Goal: Task Accomplishment & Management: Use online tool/utility

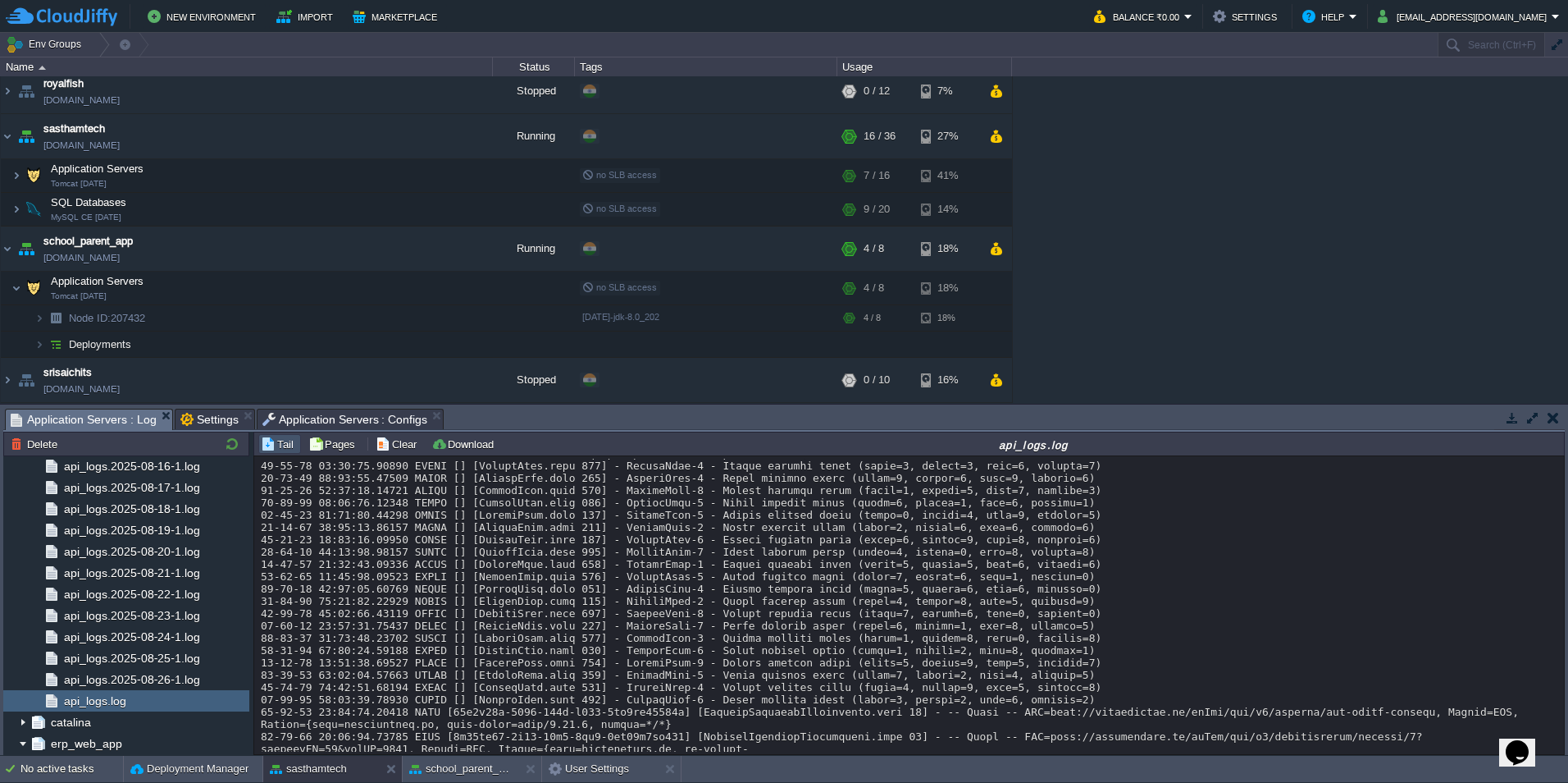
scroll to position [37839, 0]
click at [70, 681] on span "api_logs.2025-08-26-1.log" at bounding box center [131, 679] width 142 height 15
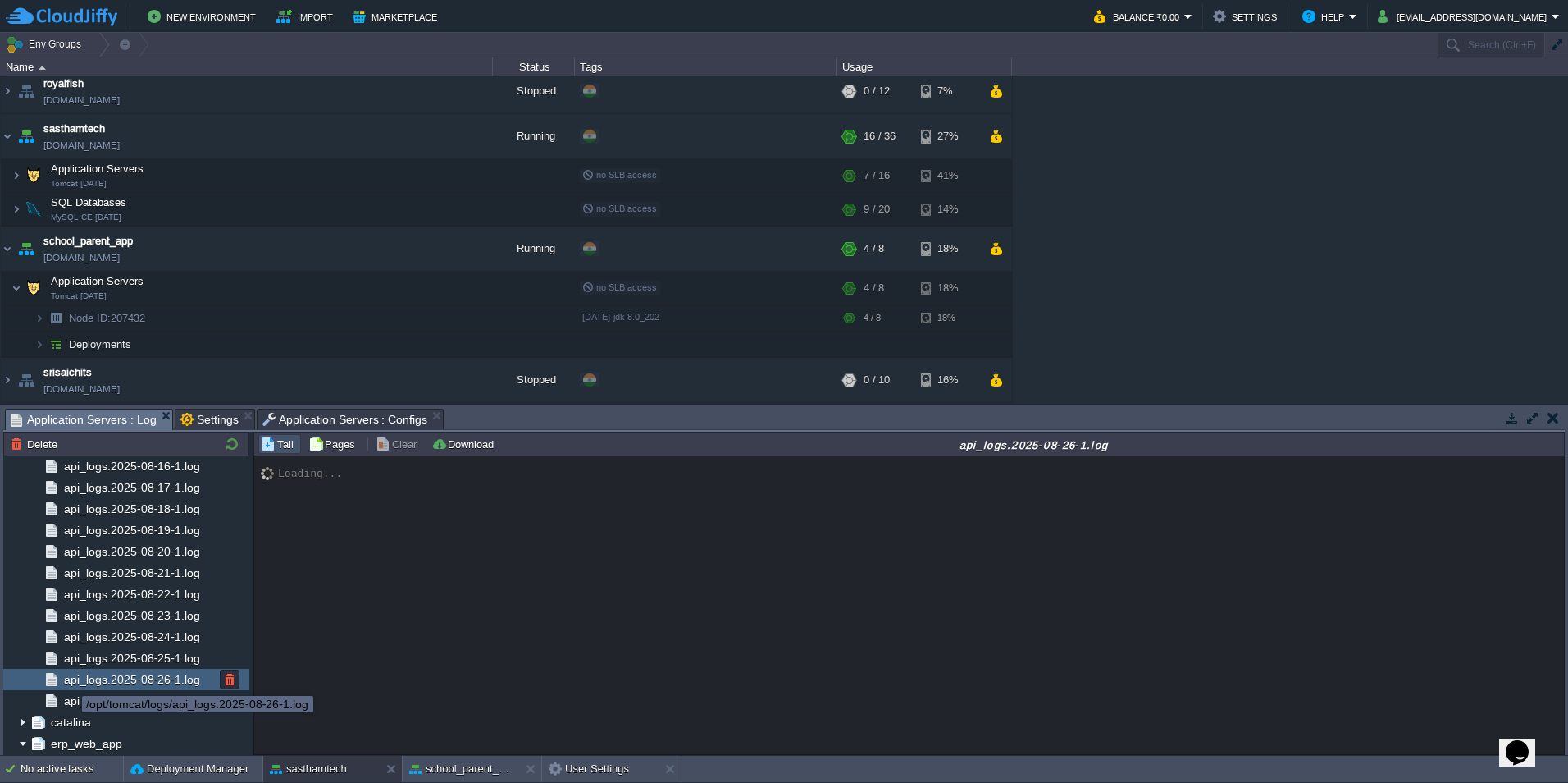
scroll to position [0, 0]
click at [85, 706] on span "api_logs.log" at bounding box center [95, 700] width 68 height 15
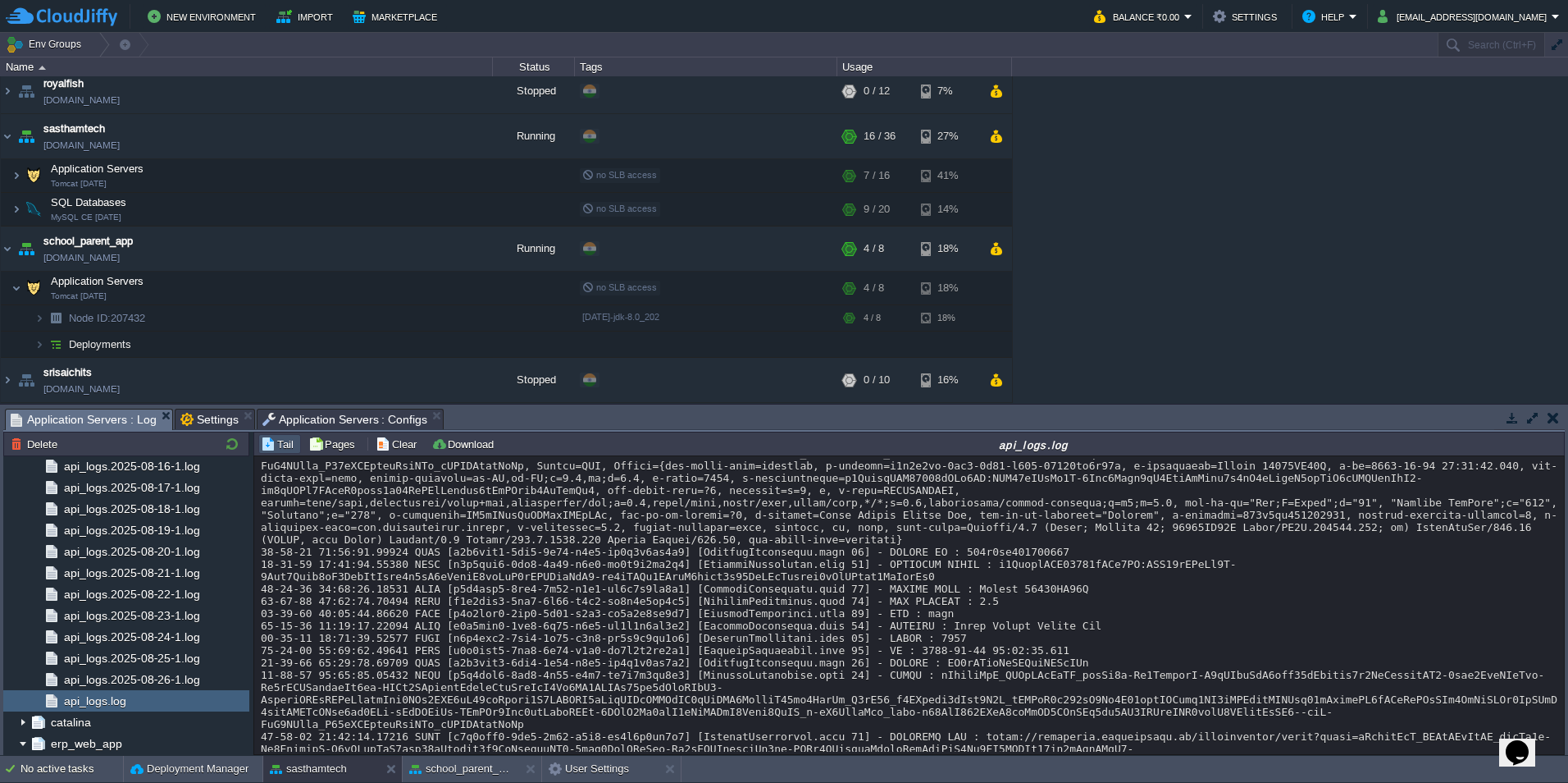
scroll to position [18248, 0]
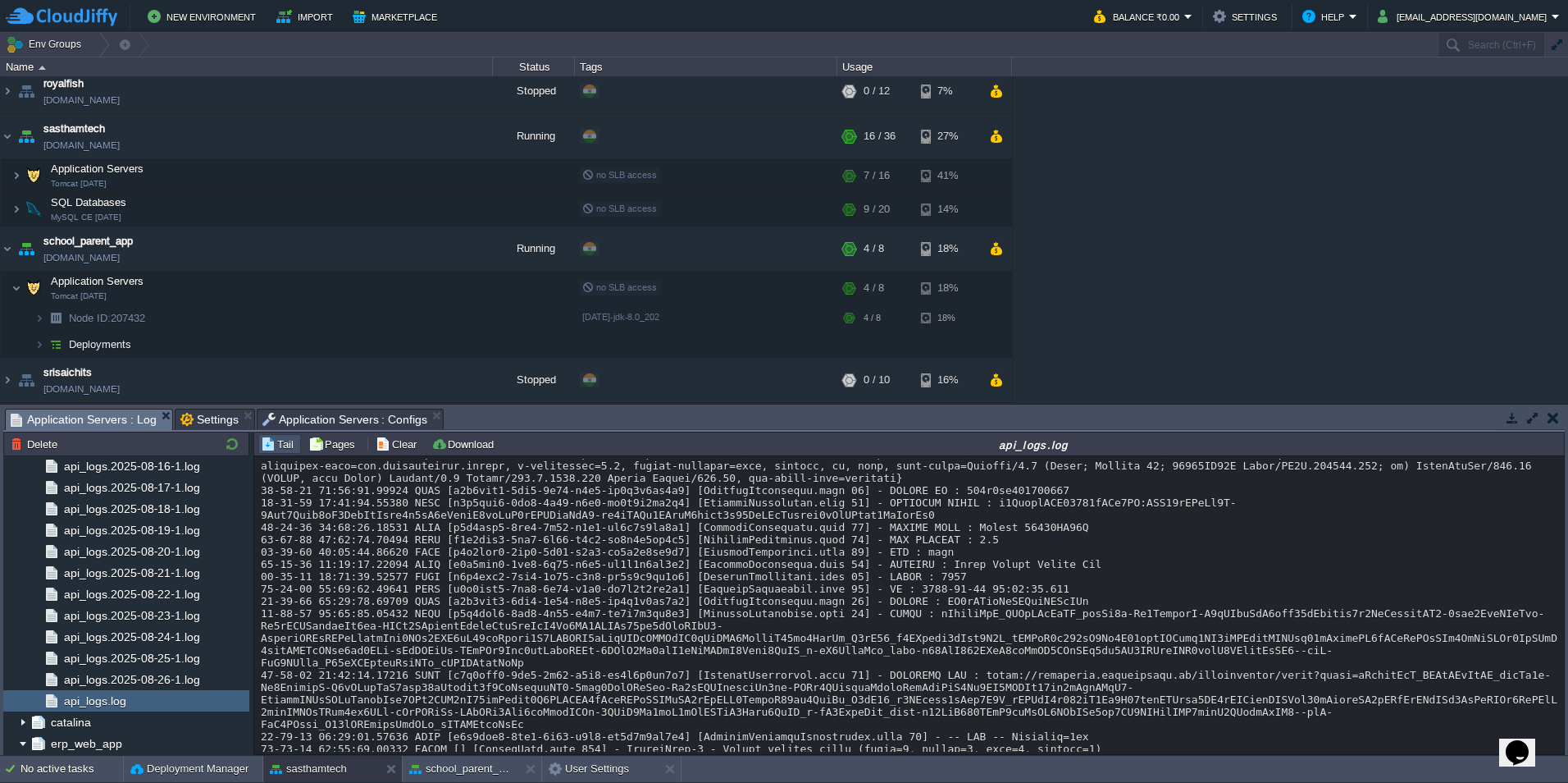
drag, startPoint x: 935, startPoint y: 503, endPoint x: 1172, endPoint y: 513, distance: 237.2
copy div "efQ1AvK4T7e-WsVhIzvAJv:APA91bH3mVpbU3mmiwY3QX0cFJ16DAUVTdhKGIXlEPDdzGmFUkmlvLIT…"
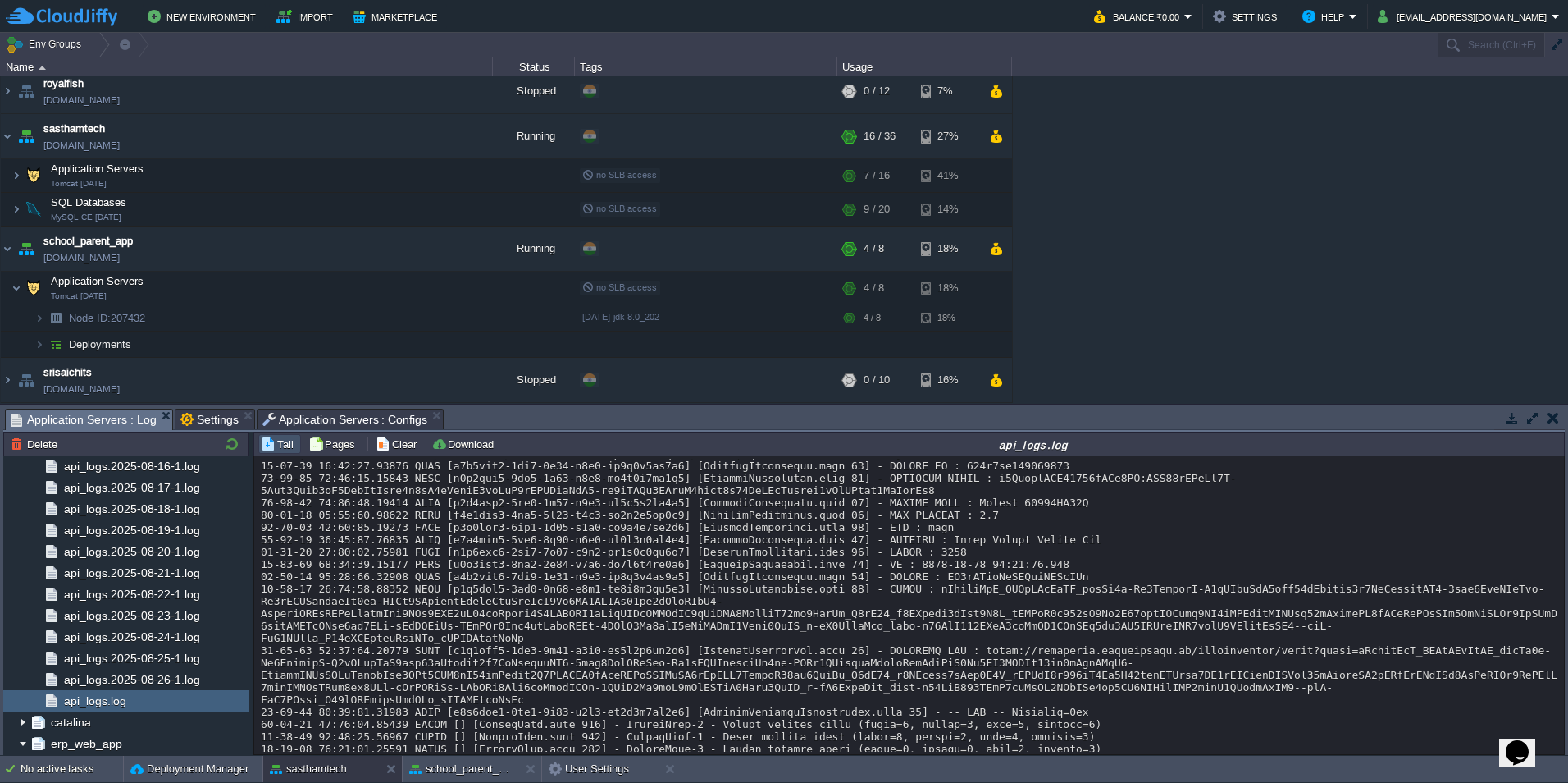
scroll to position [18191, 0]
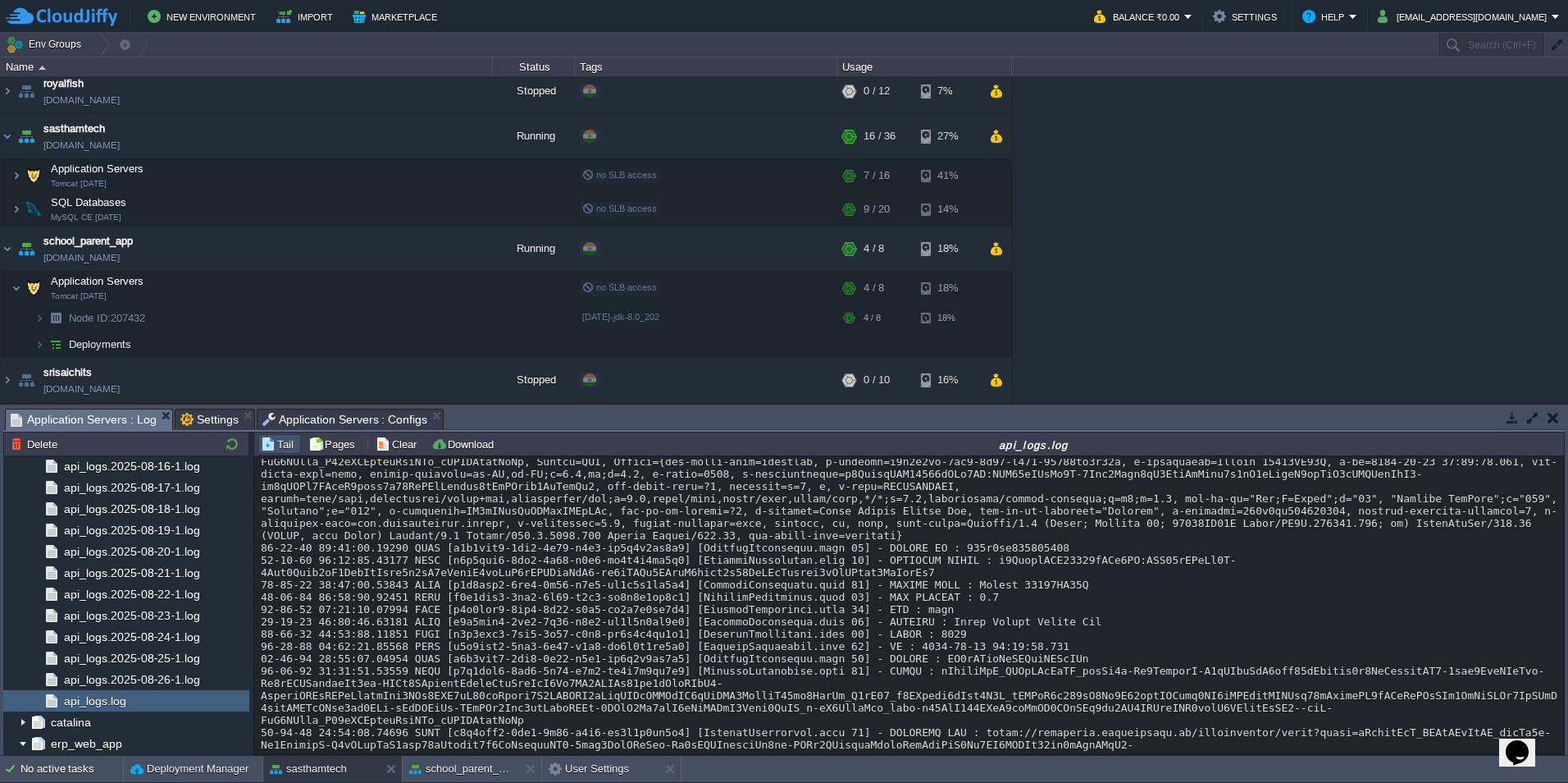
drag, startPoint x: 933, startPoint y: 561, endPoint x: 1178, endPoint y: 576, distance: 245.5
copy div "efQ1AvK4T7e-WsVhIzvAJv:APA91bH3mVpbU3mmiwY3QX0cFJ16DAUVTdhKGIXlEPDdzGmFUkmlvLIT…"
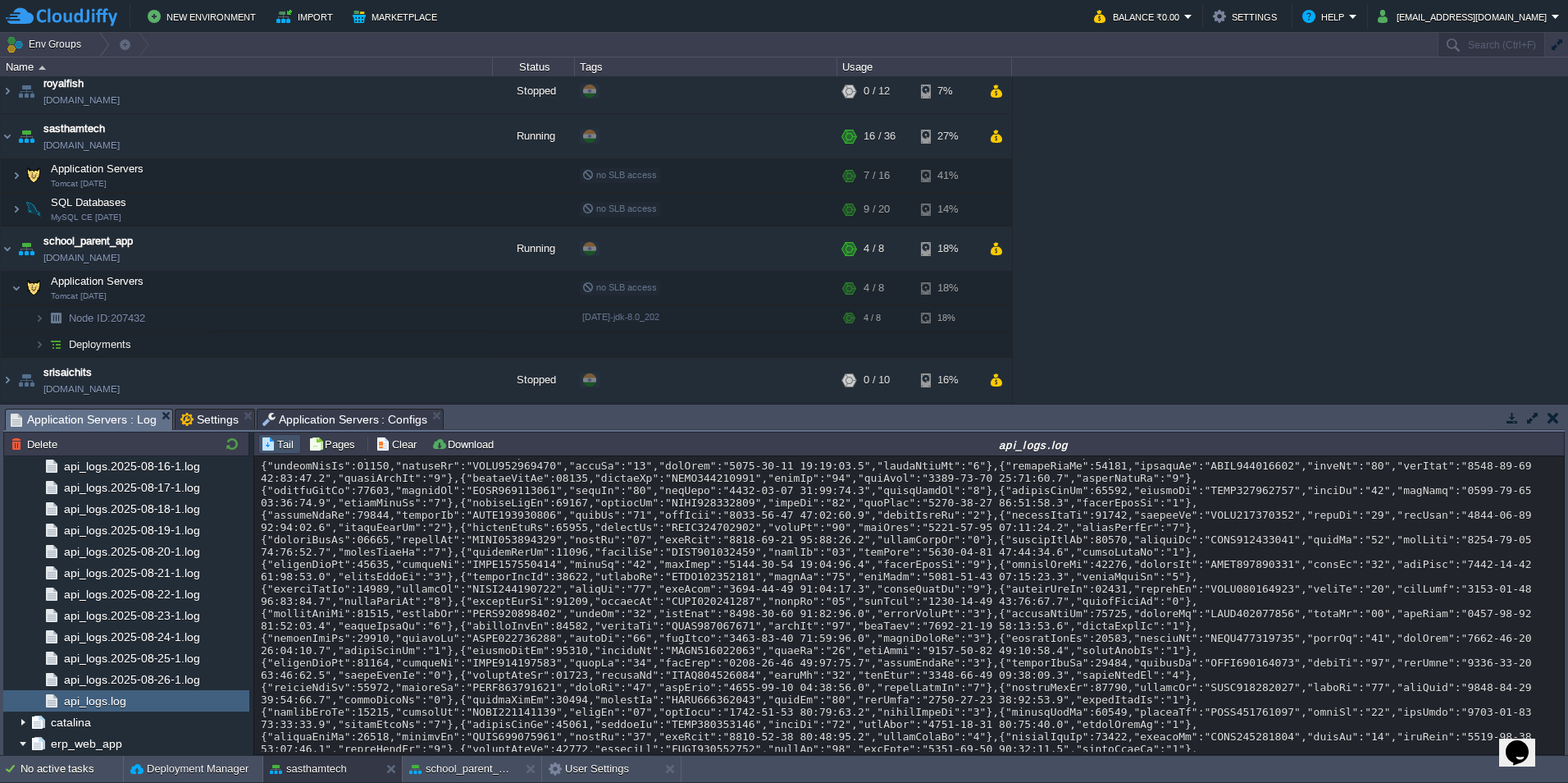
scroll to position [25631, 0]
drag, startPoint x: 936, startPoint y: 481, endPoint x: 1228, endPoint y: 487, distance: 292.1
copy div "efQ1AvK4T7e-WsVhIzvAJv:APA91bH3mVpbU3mmiwY3QX0cFJ16DAUVTdhKGIXlEPDdzGmFUkmlvLIT…"
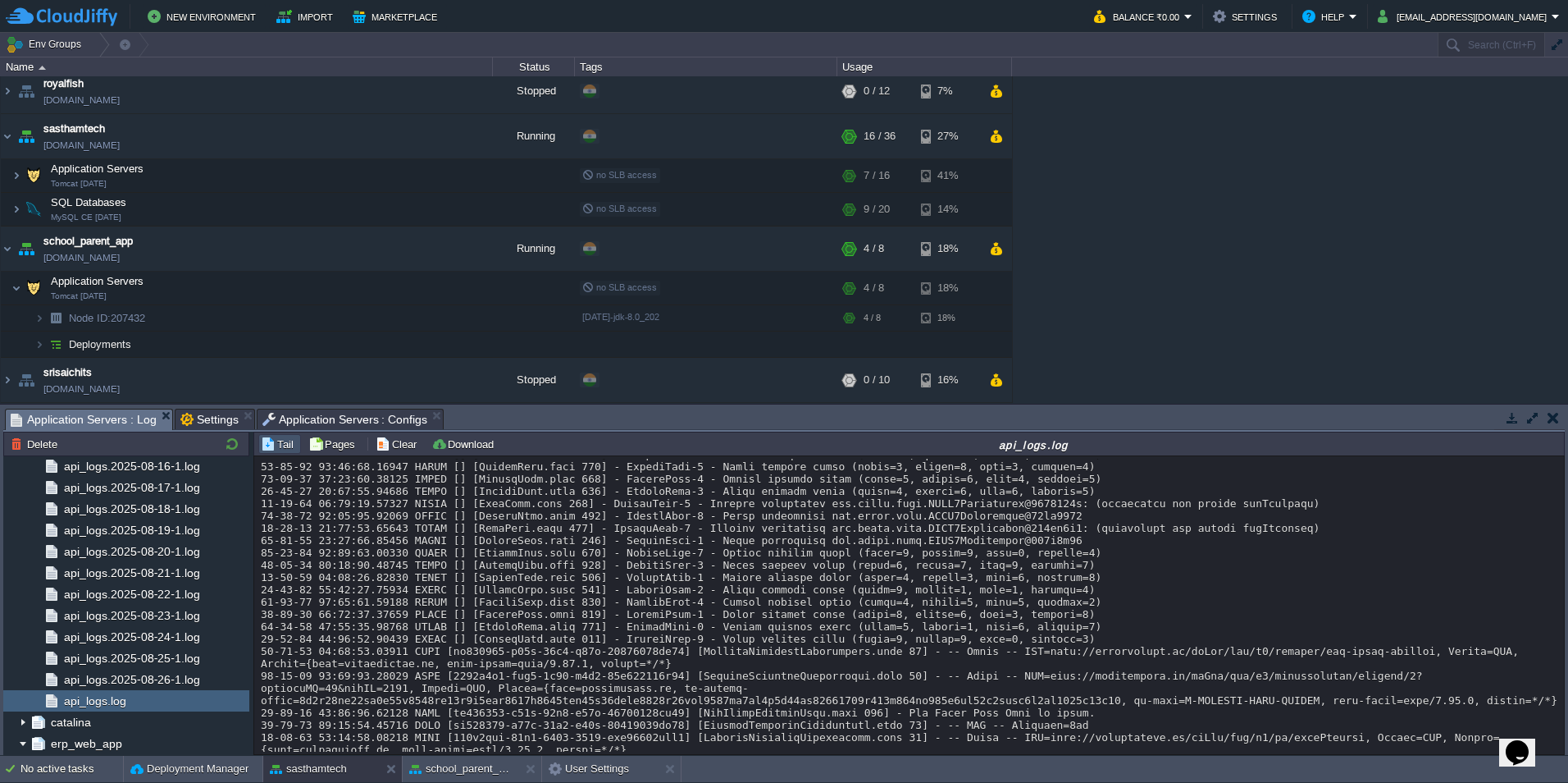
scroll to position [26649, 0]
